Goal: Task Accomplishment & Management: Use online tool/utility

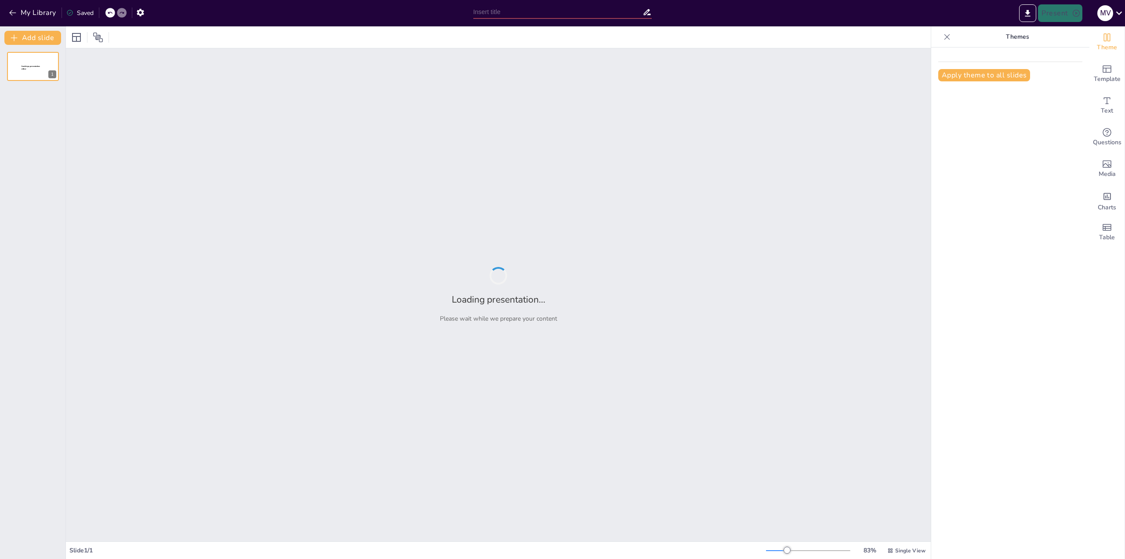
type input "Transporte Público Menor 2025: Diagnóstico y Desafíos Actuales"
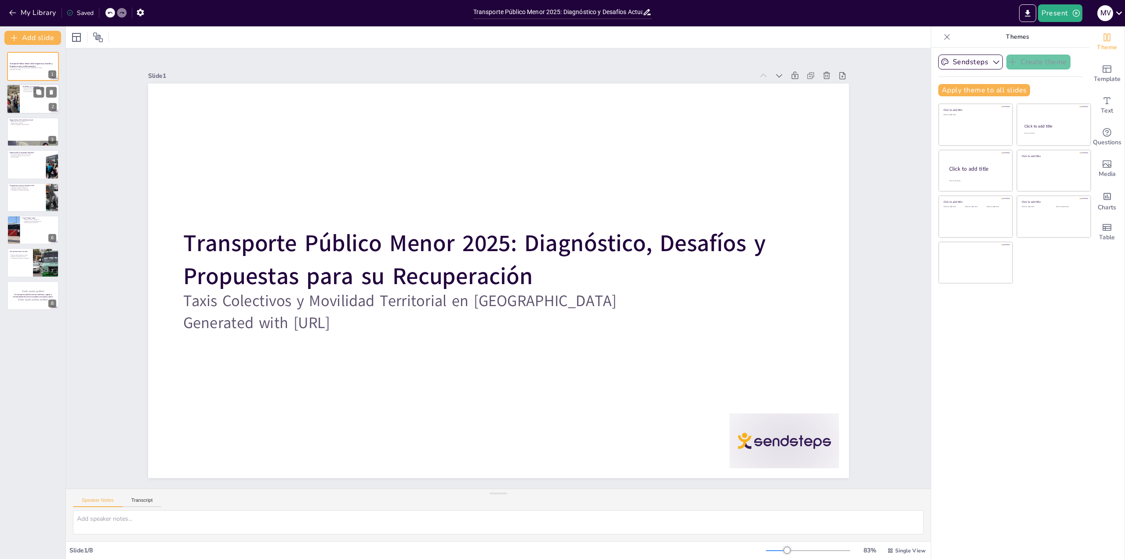
click at [27, 94] on div at bounding box center [33, 99] width 53 height 30
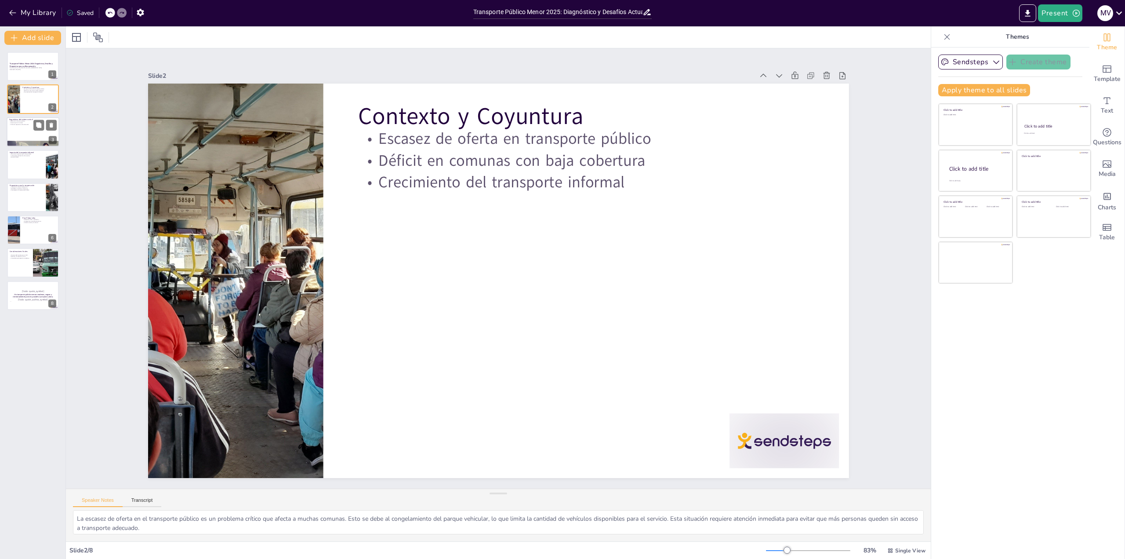
click at [28, 140] on div at bounding box center [33, 132] width 53 height 30
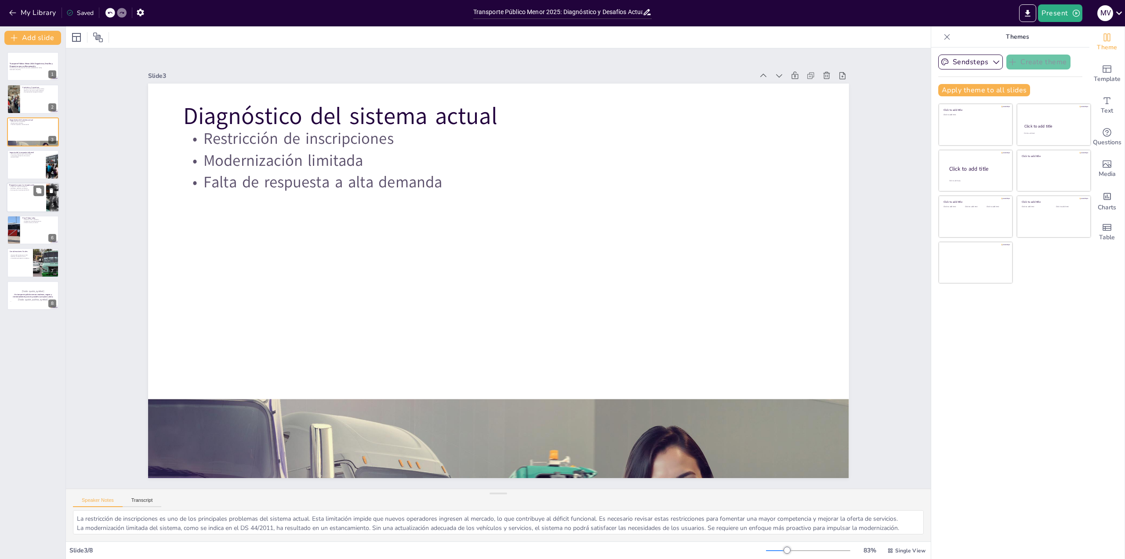
click at [25, 191] on div at bounding box center [33, 197] width 53 height 30
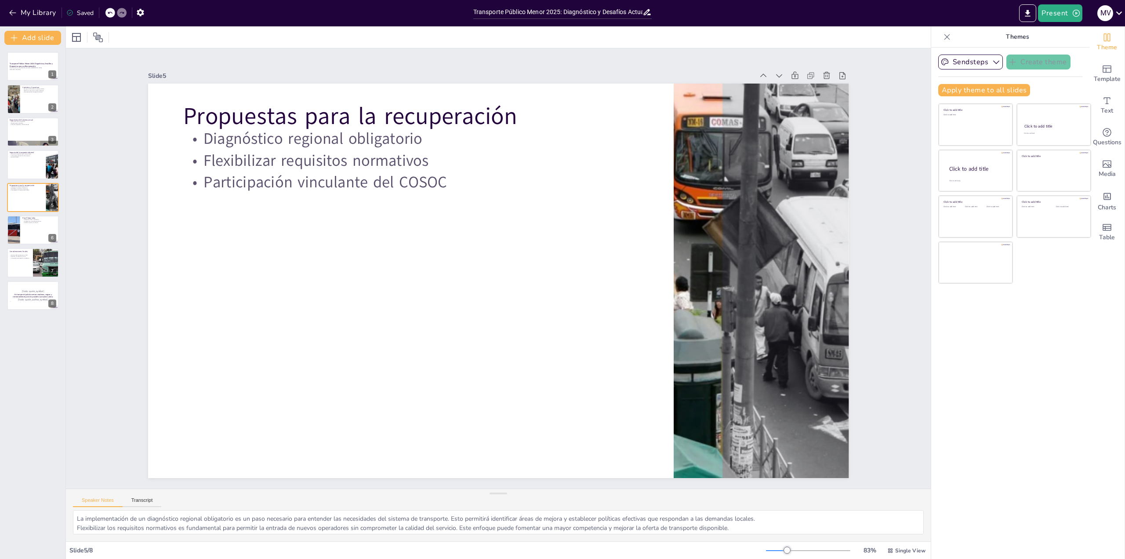
click at [28, 247] on div "Transporte Público Menor 2025: Diagnóstico, Desafíos y Propuestas para su Recup…" at bounding box center [32, 181] width 65 height 258
click at [30, 234] on div at bounding box center [33, 230] width 53 height 30
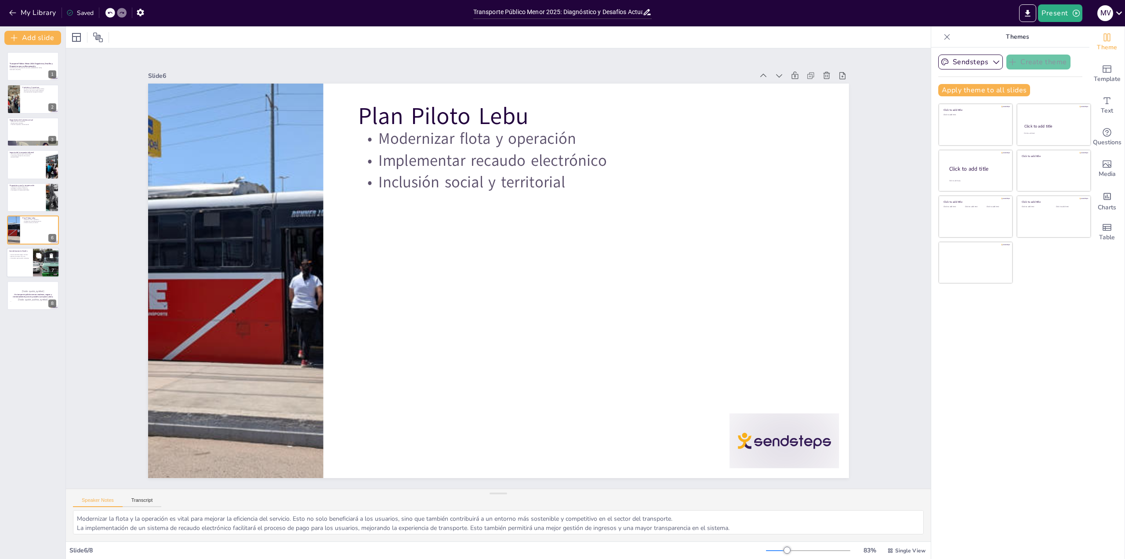
click at [24, 264] on div at bounding box center [33, 263] width 53 height 30
type textarea "La oportunidad estratégica que representa el año 2025 es crucial para implement…"
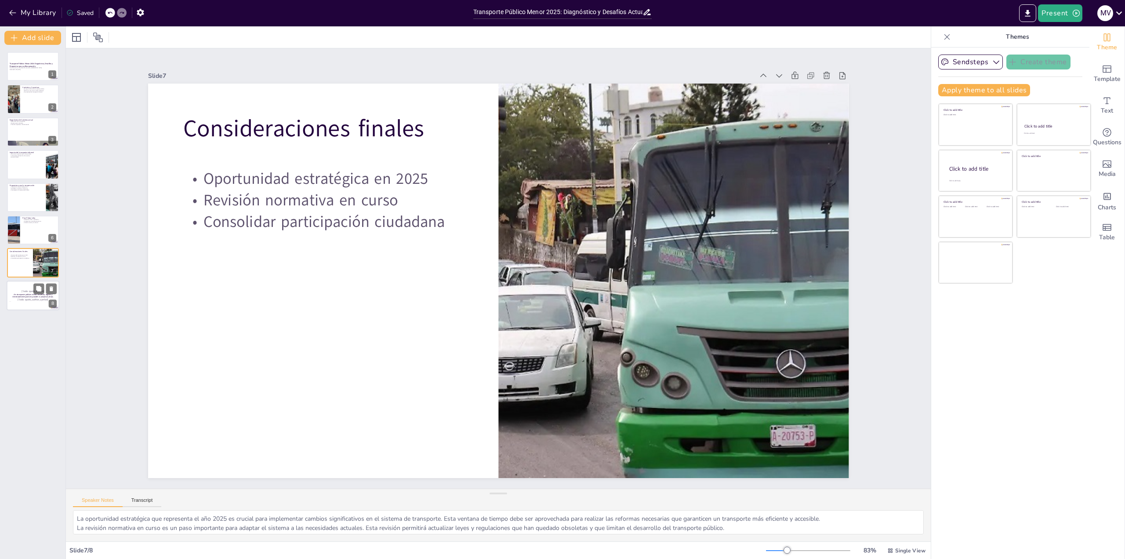
click at [22, 291] on p "[Todo: quote_symbol]" at bounding box center [32, 291] width 47 height 4
